Goal: Transaction & Acquisition: Book appointment/travel/reservation

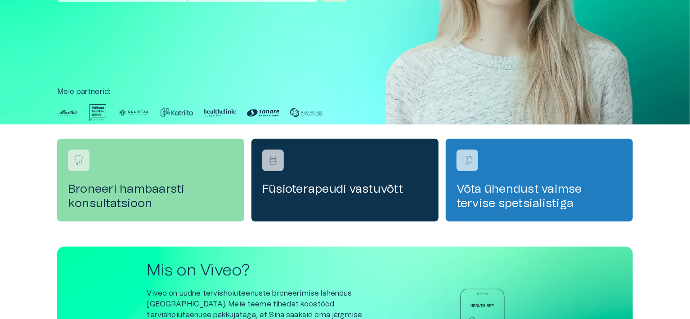
scroll to position [180, 0]
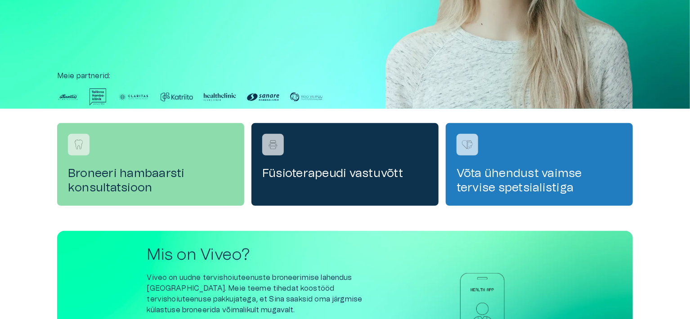
click at [139, 168] on h4 "Broneeri hambaarsti konsultatsioon" at bounding box center [151, 180] width 166 height 29
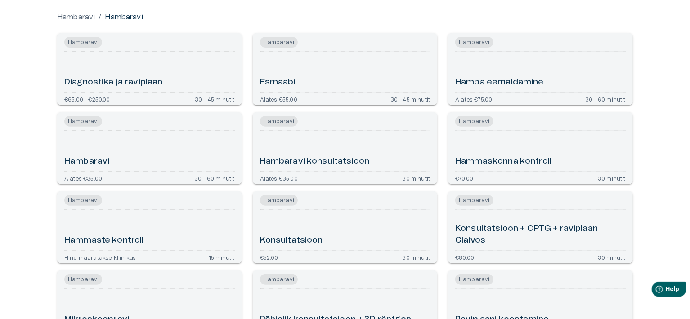
scroll to position [90, 0]
click at [278, 86] on h6 "Esmaabi" at bounding box center [278, 82] width 36 height 12
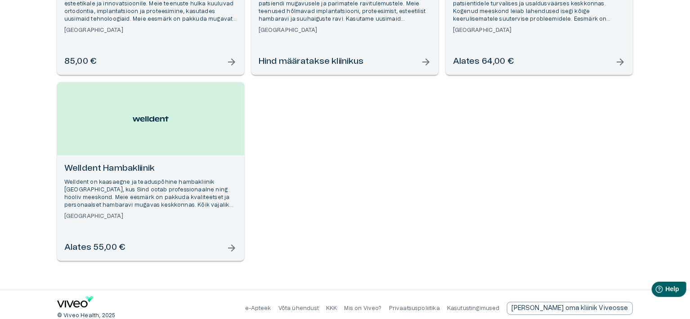
scroll to position [245, 0]
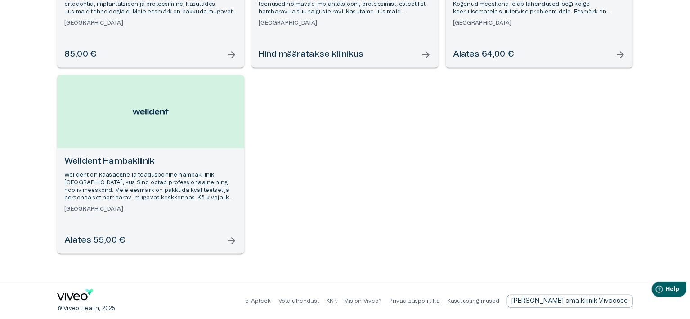
click at [156, 173] on p "Welldent on kaasaegne ja teaduspõhine hambakliinik [GEOGRAPHIC_DATA], kus Sind …" at bounding box center [150, 186] width 173 height 31
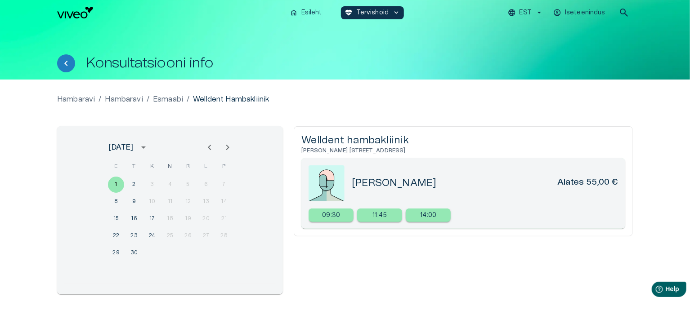
click at [212, 146] on icon "Previous month" at bounding box center [209, 147] width 11 height 11
click at [128, 202] on button "9" at bounding box center [134, 202] width 16 height 16
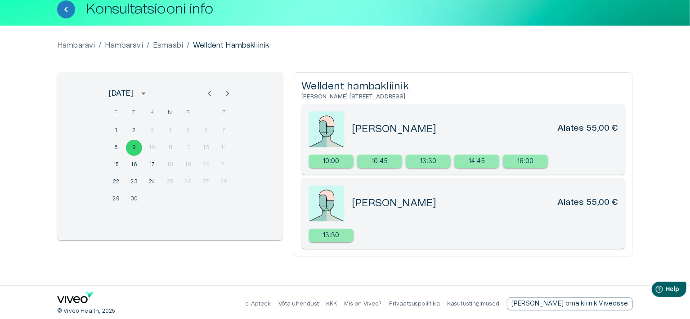
scroll to position [57, 0]
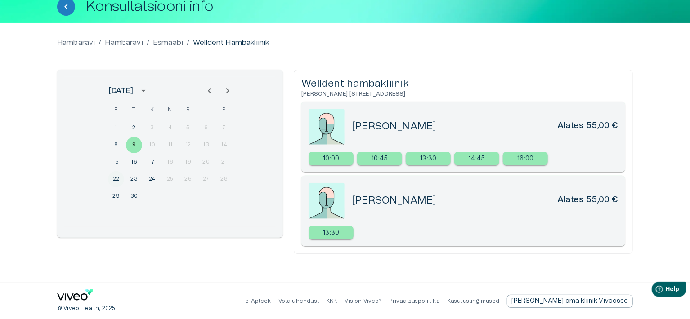
click at [119, 177] on button "22" at bounding box center [116, 179] width 16 height 16
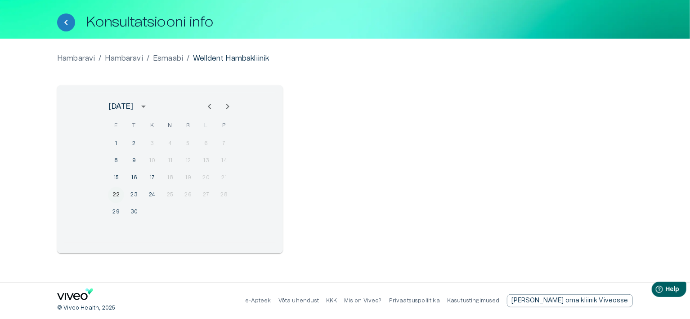
scroll to position [40, 0]
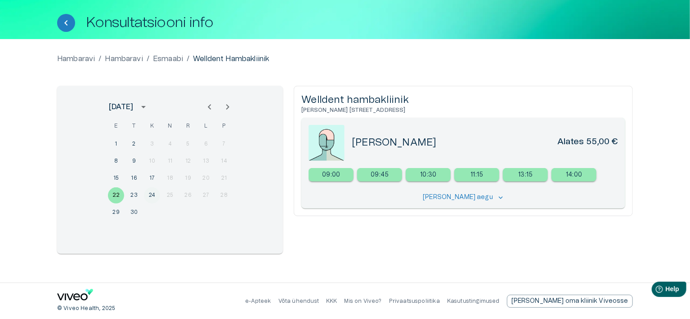
click at [153, 199] on button "24" at bounding box center [152, 196] width 16 height 16
click at [464, 199] on p "[PERSON_NAME] aegu" at bounding box center [458, 197] width 70 height 9
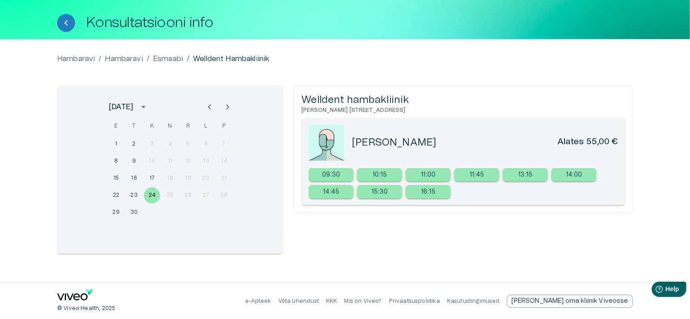
scroll to position [0, 0]
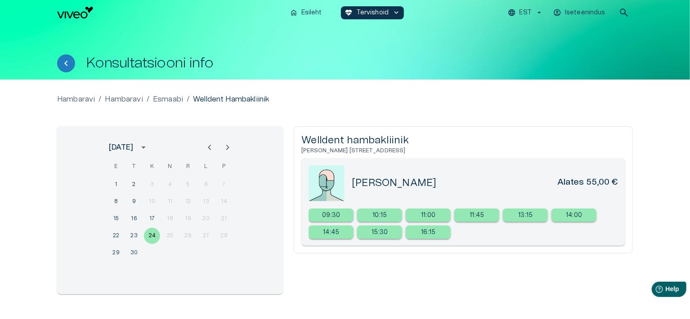
click at [79, 98] on p "Hambaravi" at bounding box center [76, 99] width 38 height 11
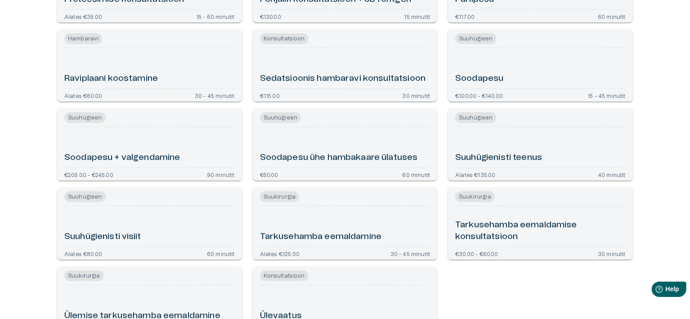
scroll to position [1920, 0]
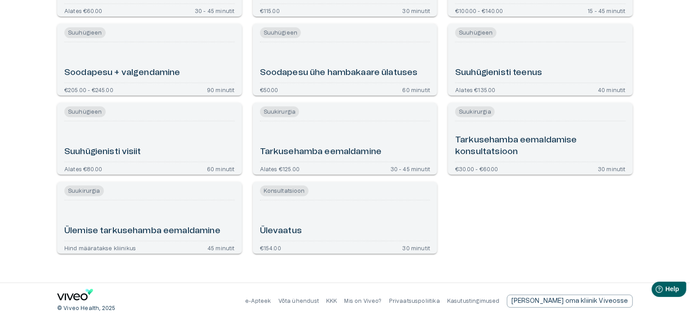
click at [326, 141] on div "Tarkusehamba eemaldamine" at bounding box center [345, 141] width 170 height 33
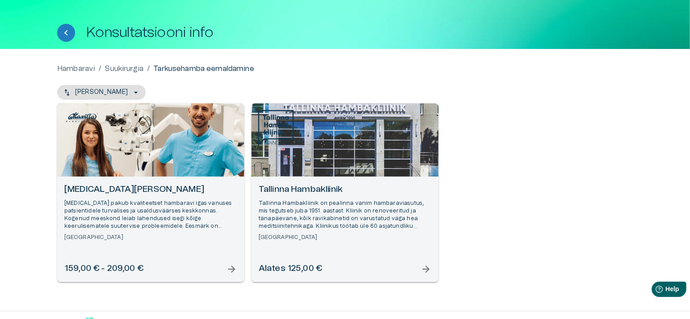
scroll to position [45, 0]
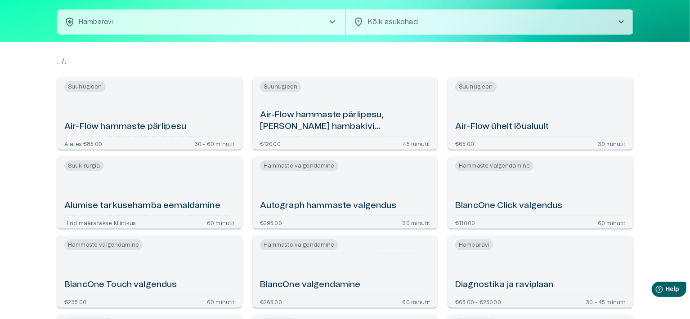
scroll to position [1920, 0]
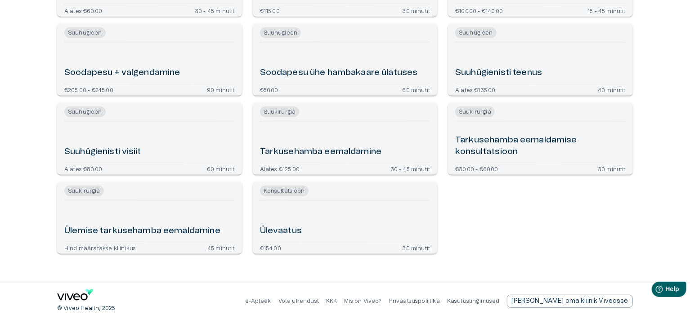
click at [161, 235] on h6 "Ülemise tarkusehamba eemaldamine" at bounding box center [142, 231] width 156 height 12
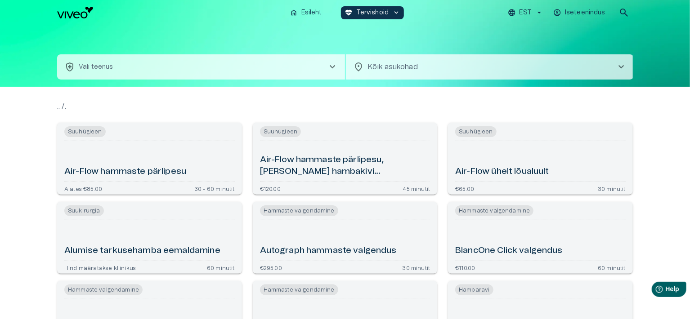
scroll to position [1920, 0]
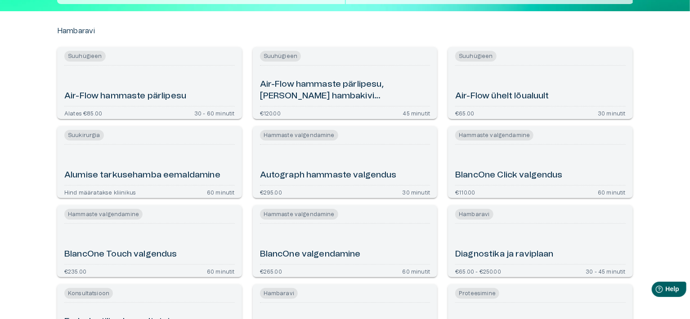
scroll to position [0, 0]
